Goal: Go to known website: Access a specific website the user already knows

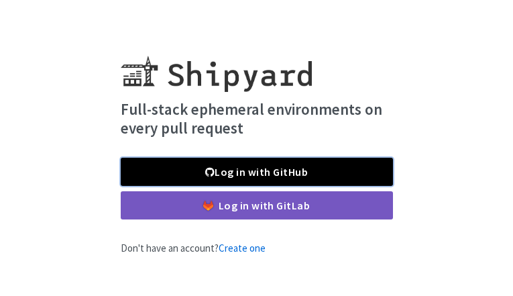
click at [342, 172] on link "Log in with GitHub" at bounding box center [257, 172] width 272 height 28
